Goal: Register for event/course: Sign up to attend an event or enroll in a course

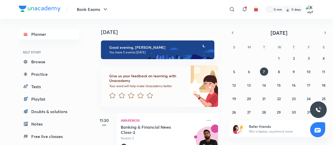
click at [120, 26] on div "[DATE]" at bounding box center [159, 27] width 130 height 17
click at [81, 17] on div "Bank Exams ​ 0 min 0 days" at bounding box center [167, 9] width 296 height 19
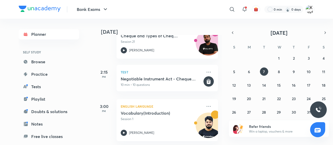
scroll to position [156, 0]
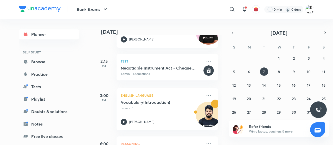
click at [248, 142] on div "[DATE] Good evening, Kundan You have 5 events [DATE] Give us your feedback on l…" at bounding box center [213, 82] width 238 height 127
click at [266, 72] on button "7" at bounding box center [264, 72] width 8 height 8
click at [326, 58] on button "4" at bounding box center [324, 58] width 8 height 8
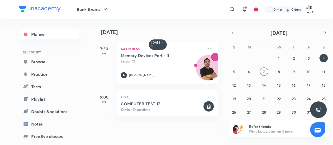
click at [103, 8] on icon "button" at bounding box center [105, 9] width 6 height 6
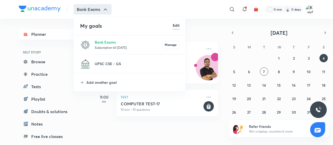
click at [137, 48] on p "Subscription till [DATE]" at bounding box center [128, 47] width 67 height 5
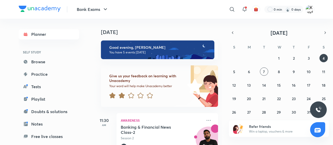
click at [53, 35] on link "Planner" at bounding box center [49, 34] width 60 height 10
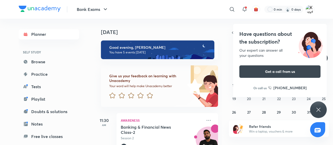
click at [311, 9] on img at bounding box center [310, 9] width 9 height 9
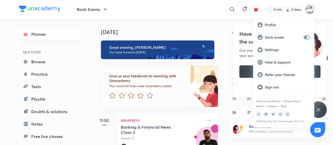
click at [275, 25] on p "Profile" at bounding box center [287, 25] width 45 height 5
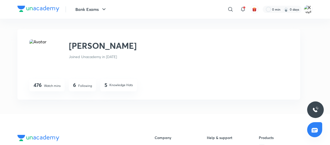
click at [326, 58] on div "Bank Exams ​ 0 min 0 days [PERSON_NAME] [PERSON_NAME] Joined Unacademy in [DATE…" at bounding box center [165, 144] width 330 height 288
click at [308, 10] on img at bounding box center [308, 9] width 9 height 9
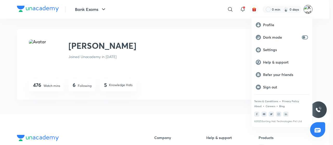
click at [206, 25] on div at bounding box center [166, 72] width 333 height 145
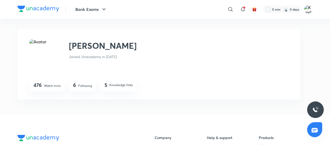
click at [143, 4] on div "​" at bounding box center [188, 9] width 96 height 12
click at [103, 10] on icon "button" at bounding box center [104, 9] width 6 height 6
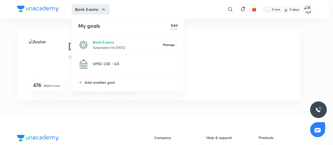
click at [104, 46] on p "Subscription till [DATE]" at bounding box center [126, 47] width 67 height 5
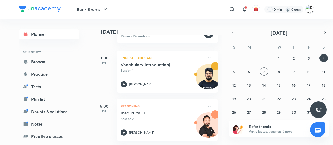
click at [40, 62] on link "Browse" at bounding box center [49, 62] width 60 height 10
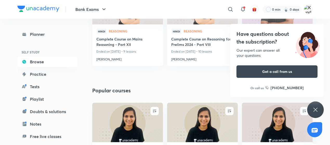
scroll to position [387, 0]
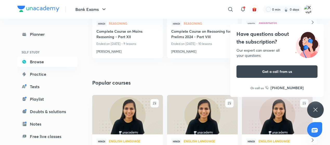
click at [313, 21] on icon "button" at bounding box center [313, 22] width 6 height 6
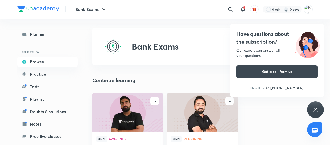
scroll to position [0, 0]
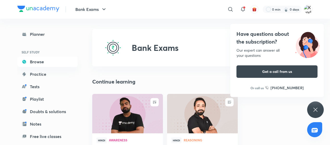
click at [276, 119] on div "ENROLL Hindi Awareness Pathfinder 2.0 Course for Bank Exams 2025 Ended on [DATE…" at bounding box center [202, 139] width 229 height 91
click at [311, 10] on img at bounding box center [308, 9] width 9 height 9
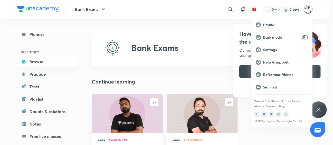
click at [184, 30] on div at bounding box center [166, 72] width 333 height 145
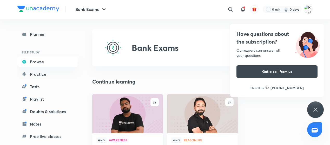
click at [319, 113] on div "Have questions about the subscription? Our expert can answer all your questions…" at bounding box center [316, 110] width 17 height 17
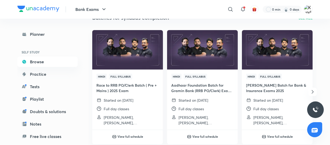
scroll to position [156, 0]
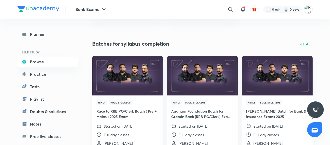
click at [303, 44] on p "SEE ALL" at bounding box center [306, 43] width 14 height 5
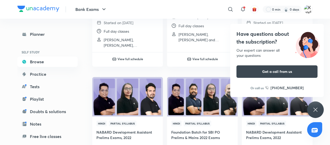
scroll to position [365, 0]
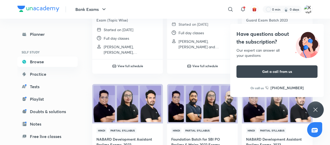
click at [319, 109] on icon at bounding box center [316, 110] width 6 height 6
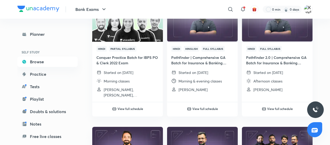
scroll to position [546, 0]
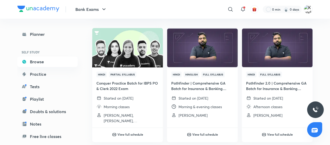
click at [287, 136] on h6 "View full schedule" at bounding box center [281, 134] width 26 height 5
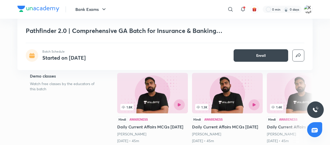
scroll to position [104, 0]
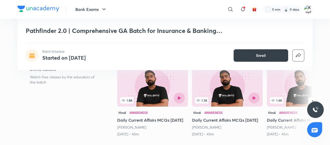
click at [258, 55] on span "Enroll" at bounding box center [262, 55] width 10 height 5
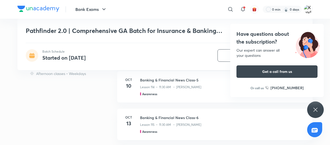
scroll to position [364, 0]
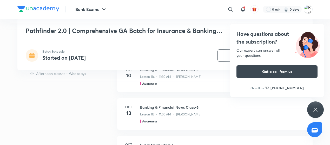
click at [62, 112] on div "Schedule Afternoon classes • Weekdays Banking & Financial News Class-2 Lesson 1…" at bounding box center [165, 70] width 296 height 245
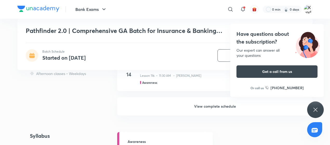
scroll to position [442, 0]
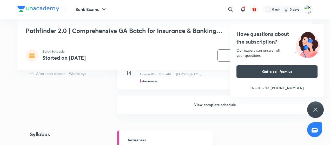
click at [202, 110] on h6 "View complete schedule" at bounding box center [215, 105] width 196 height 18
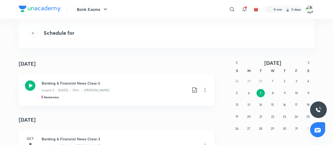
click at [321, 130] on div at bounding box center [317, 130] width 15 height 15
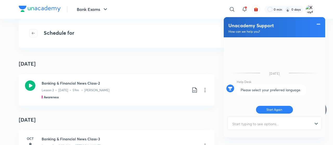
click at [168, 36] on div "Schedule for" at bounding box center [167, 33] width 296 height 29
click at [319, 24] on span at bounding box center [318, 24] width 5 height 6
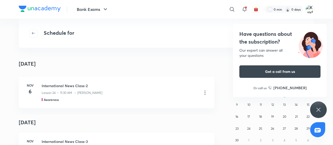
scroll to position [1257, 0]
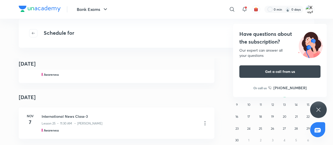
click at [321, 112] on icon at bounding box center [318, 110] width 6 height 6
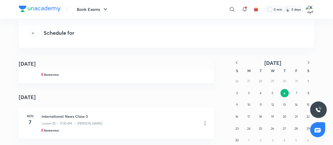
click at [236, 62] on icon "button" at bounding box center [236, 62] width 5 height 5
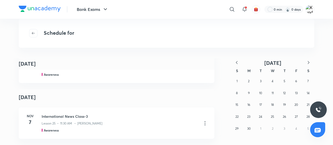
click at [236, 62] on icon "button" at bounding box center [236, 62] width 5 height 5
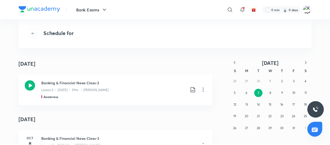
scroll to position [0, 0]
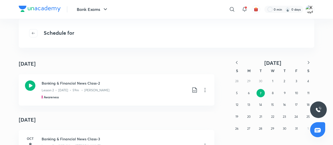
click at [37, 31] on span "button" at bounding box center [33, 33] width 8 height 4
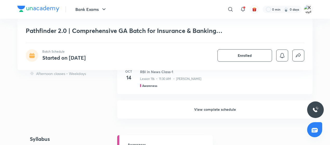
scroll to position [442, 0]
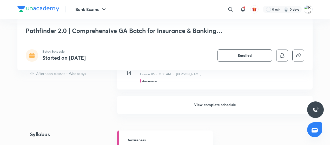
click at [197, 114] on h6 "View complete schedule" at bounding box center [215, 105] width 196 height 18
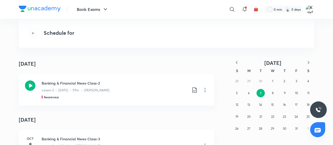
click at [236, 64] on icon "button" at bounding box center [236, 62] width 5 height 5
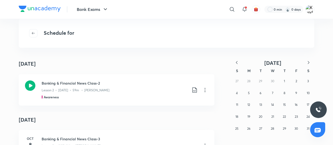
click at [236, 64] on icon "button" at bounding box center [236, 62] width 5 height 5
click at [253, 128] on div "30 31 1 2 3 4 5 6 7 8 9 10 11 12 13 14 15 16 17 18 19 20 21 22 23 24 25 26 27 2…" at bounding box center [272, 104] width 83 height 59
click at [249, 130] on abbr "28" at bounding box center [248, 129] width 3 height 4
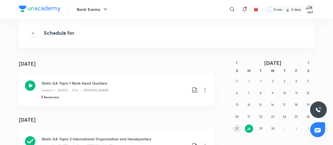
click at [235, 129] on button "27" at bounding box center [237, 129] width 8 height 8
click at [237, 128] on abbr "27" at bounding box center [237, 129] width 3 height 4
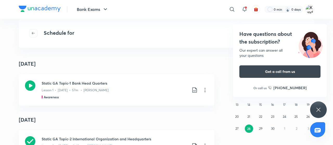
click at [323, 111] on div "Have questions about the subscription? Our expert can answer all your questions…" at bounding box center [318, 110] width 17 height 17
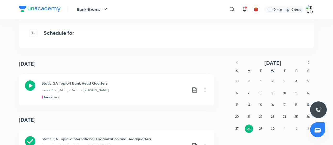
click at [192, 91] on icon at bounding box center [195, 90] width 6 height 6
click at [158, 127] on p "Without annotation" at bounding box center [156, 127] width 32 height 5
click at [186, 66] on div "[DATE]" at bounding box center [117, 63] width 196 height 11
click at [205, 90] on icon at bounding box center [205, 90] width 6 height 6
click at [185, 58] on div at bounding box center [166, 72] width 333 height 145
